Goal: Transaction & Acquisition: Download file/media

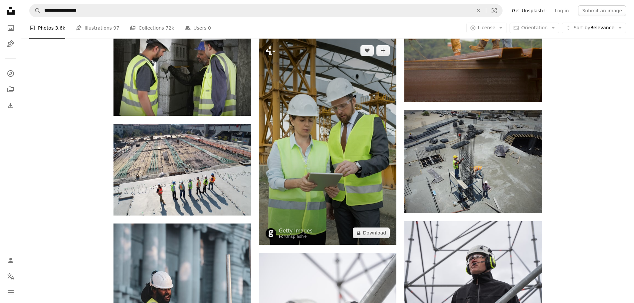
scroll to position [866, 0]
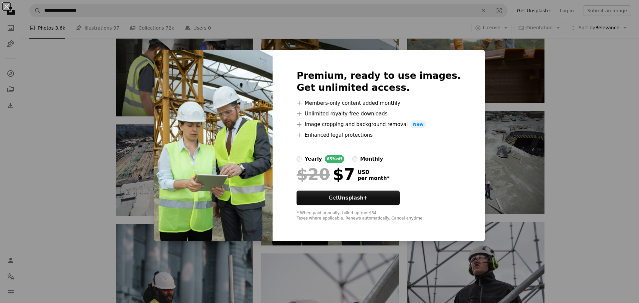
click at [566, 167] on div "An X shape Premium, ready to use images. Get unlimited access. A plus sign Memb…" at bounding box center [319, 151] width 639 height 303
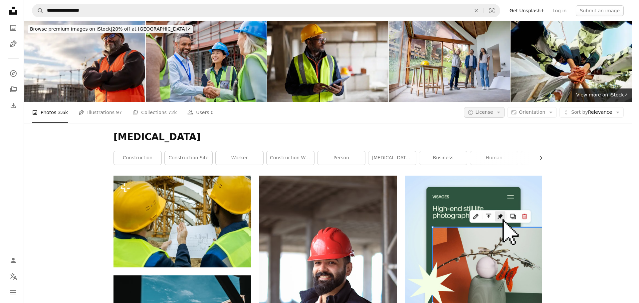
scroll to position [600, 0]
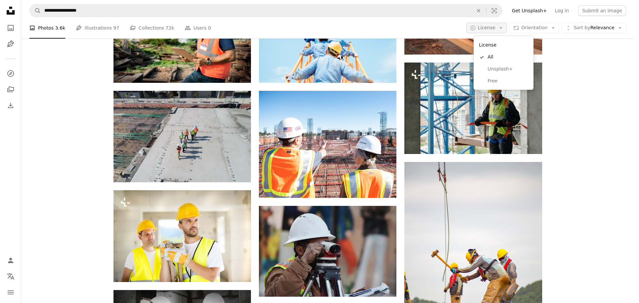
click at [504, 28] on icon "Arrow down" at bounding box center [501, 28] width 6 height 6
click at [491, 83] on span "Free" at bounding box center [508, 81] width 41 height 7
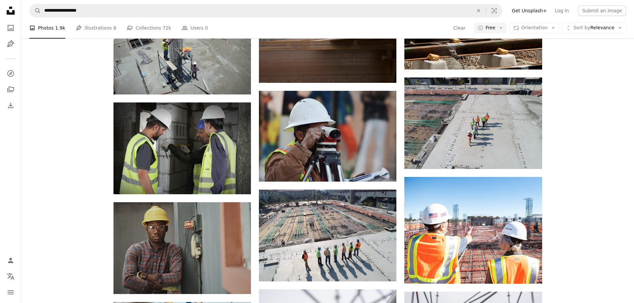
scroll to position [5496, 0]
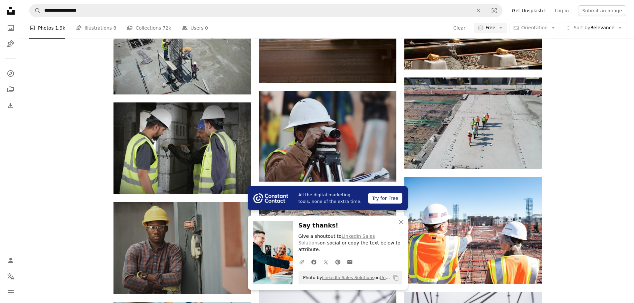
scroll to position [5929, 0]
click at [400, 226] on icon "An X shape" at bounding box center [401, 222] width 8 height 8
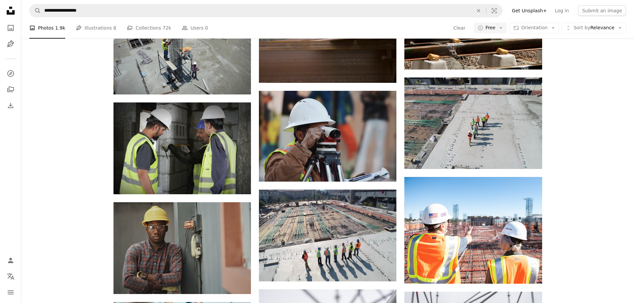
scroll to position [8060, 0]
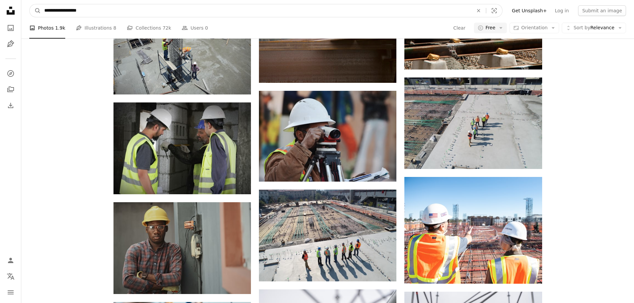
drag, startPoint x: 90, startPoint y: 11, endPoint x: 20, endPoint y: 3, distance: 70.4
type input "**********"
click button "A magnifying glass" at bounding box center [35, 10] width 11 height 13
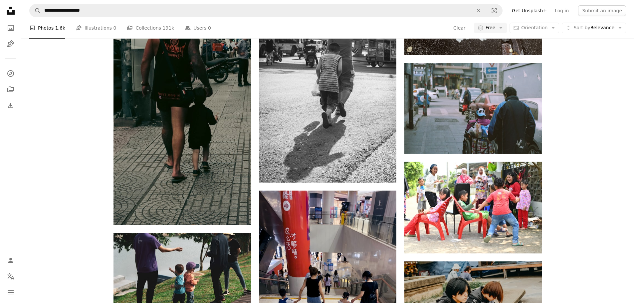
scroll to position [100, 0]
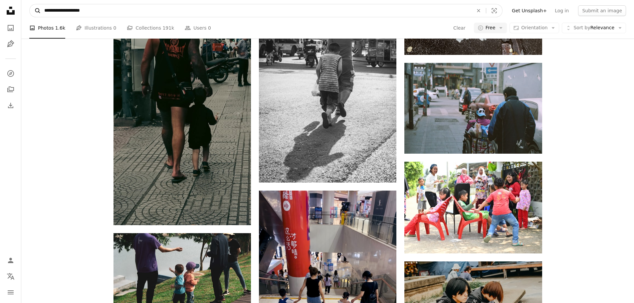
drag, startPoint x: 95, startPoint y: 15, endPoint x: 34, endPoint y: 5, distance: 62.0
click at [34, 5] on form "**********" at bounding box center [266, 10] width 474 height 13
type input "**********"
click button "A magnifying glass" at bounding box center [35, 10] width 11 height 13
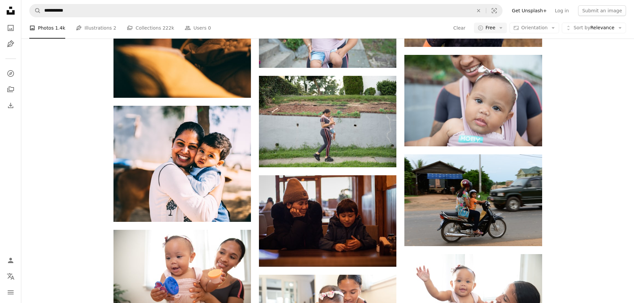
scroll to position [200, 0]
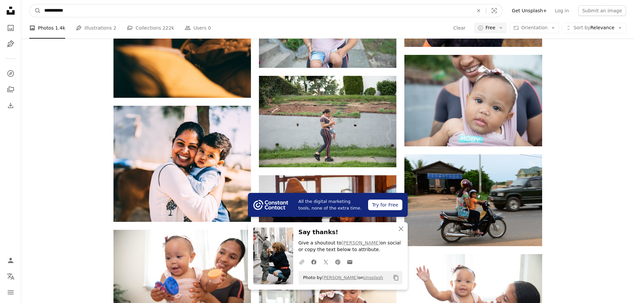
drag, startPoint x: 102, startPoint y: 13, endPoint x: 0, endPoint y: 4, distance: 102.0
click at [0, 4] on div "**********" at bounding box center [317, 131] width 634 height 1462
type input "**********"
click button "A magnifying glass" at bounding box center [35, 10] width 11 height 13
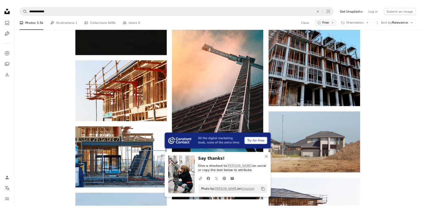
scroll to position [100, 0]
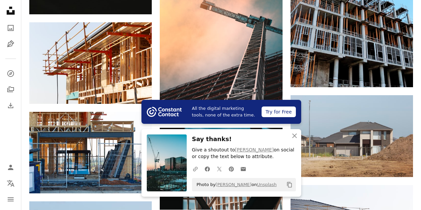
scroll to position [0, 0]
drag, startPoint x: 88, startPoint y: 8, endPoint x: 17, endPoint y: 5, distance: 70.7
click at [17, 5] on div "**********" at bounding box center [210, 124] width 421 height 1449
type input "**********"
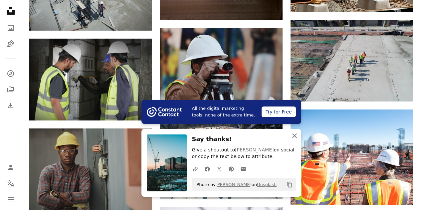
click at [297, 135] on icon "An X shape" at bounding box center [295, 136] width 8 height 8
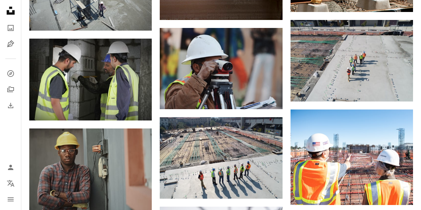
scroll to position [8260, 0]
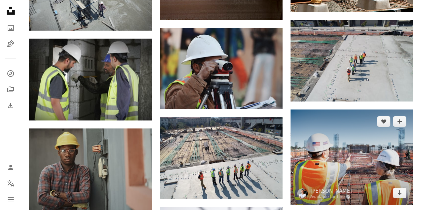
scroll to position [699, 0]
click at [402, 188] on link "Arrow pointing down" at bounding box center [399, 193] width 13 height 11
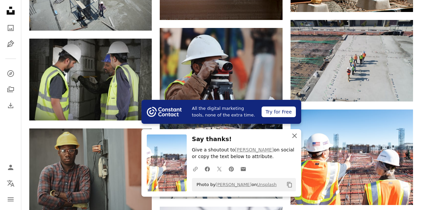
drag, startPoint x: 295, startPoint y: 137, endPoint x: 289, endPoint y: 139, distance: 6.2
click at [295, 137] on icon "An X shape" at bounding box center [295, 136] width 8 height 8
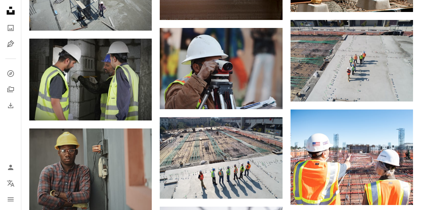
scroll to position [3764, 0]
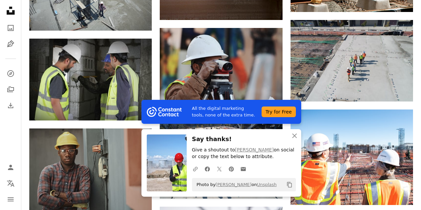
drag, startPoint x: 295, startPoint y: 138, endPoint x: 315, endPoint y: 93, distance: 48.9
click at [295, 138] on icon "An X shape" at bounding box center [295, 136] width 8 height 8
